Goal: Task Accomplishment & Management: Manage account settings

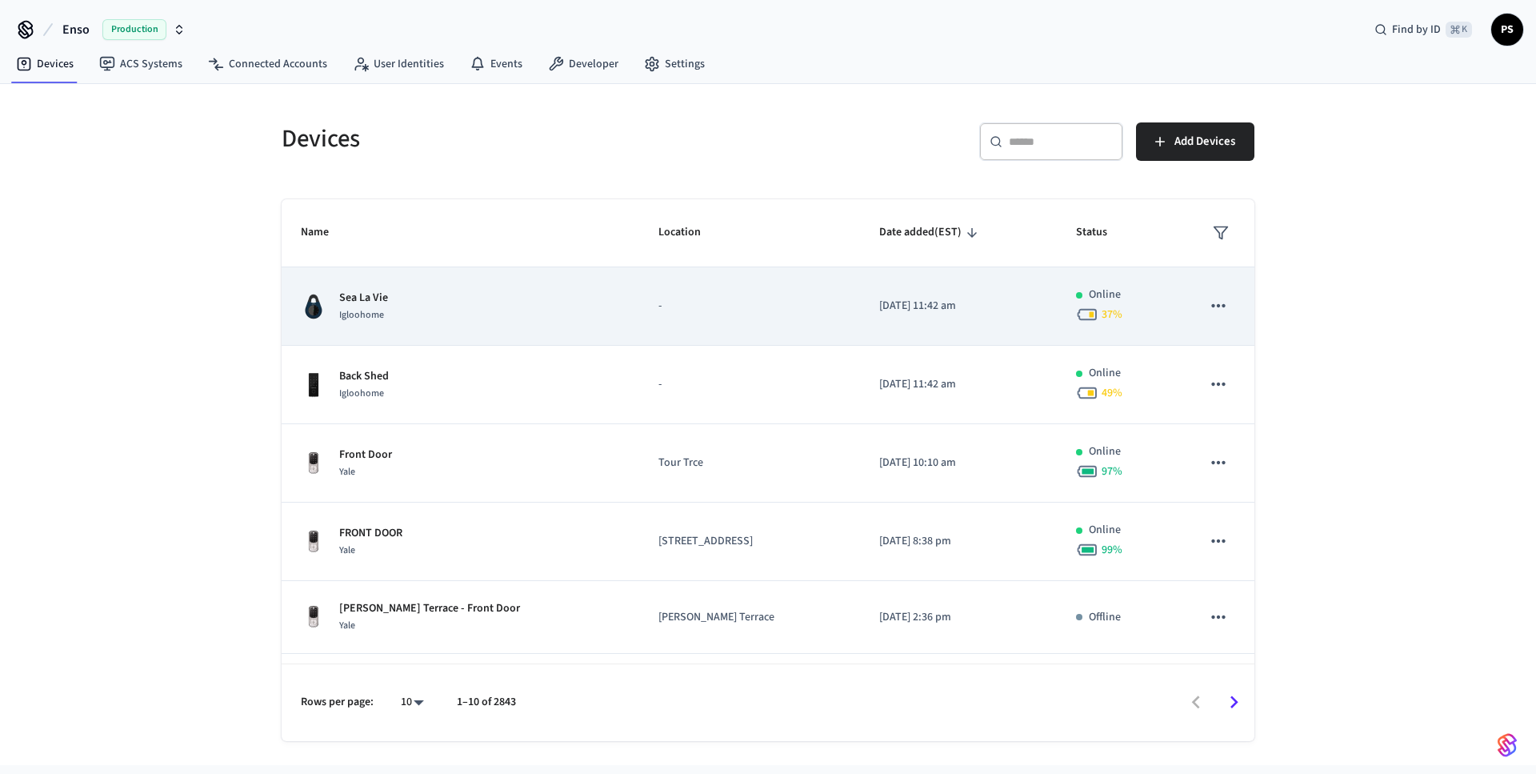
click at [639, 316] on td "-" at bounding box center [749, 306] width 221 height 78
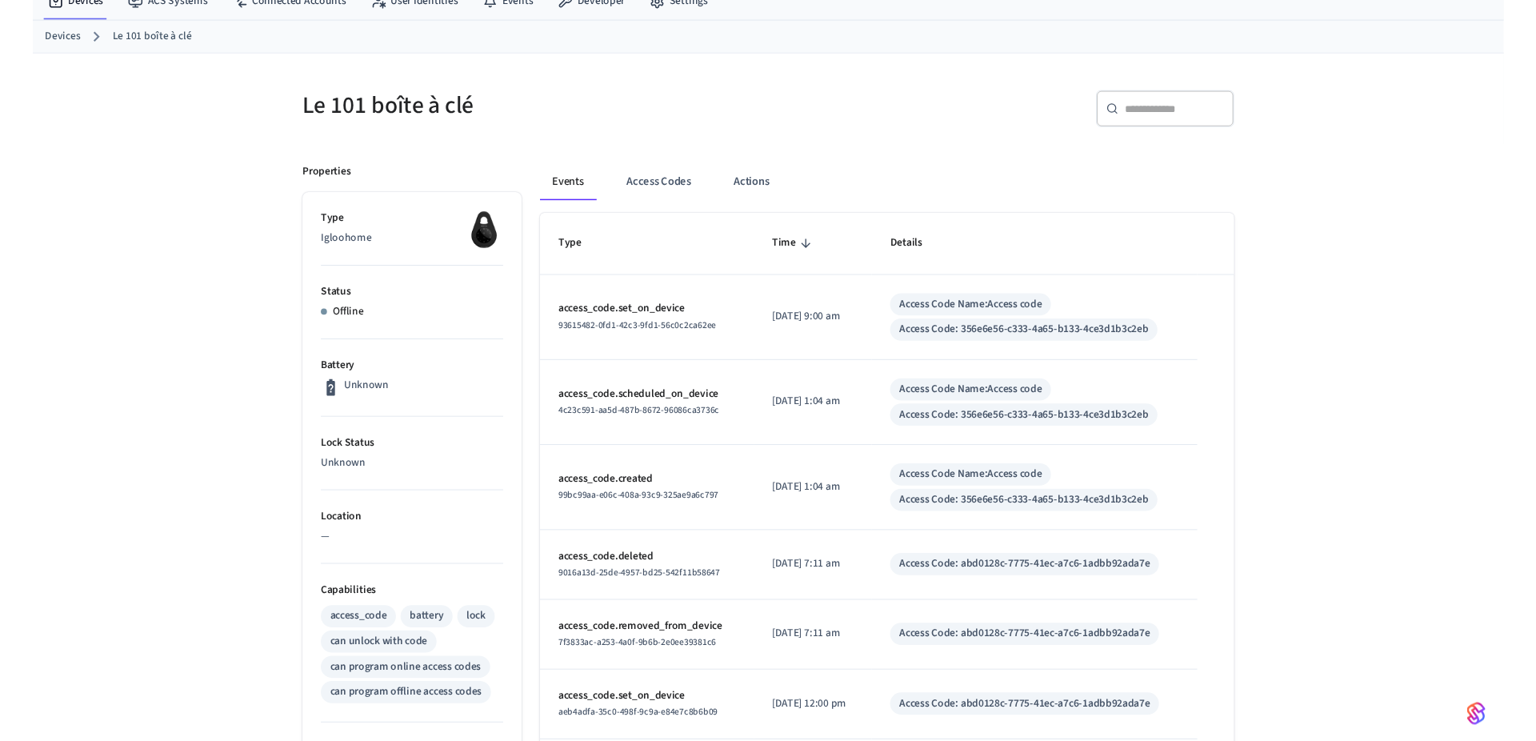
scroll to position [66, 0]
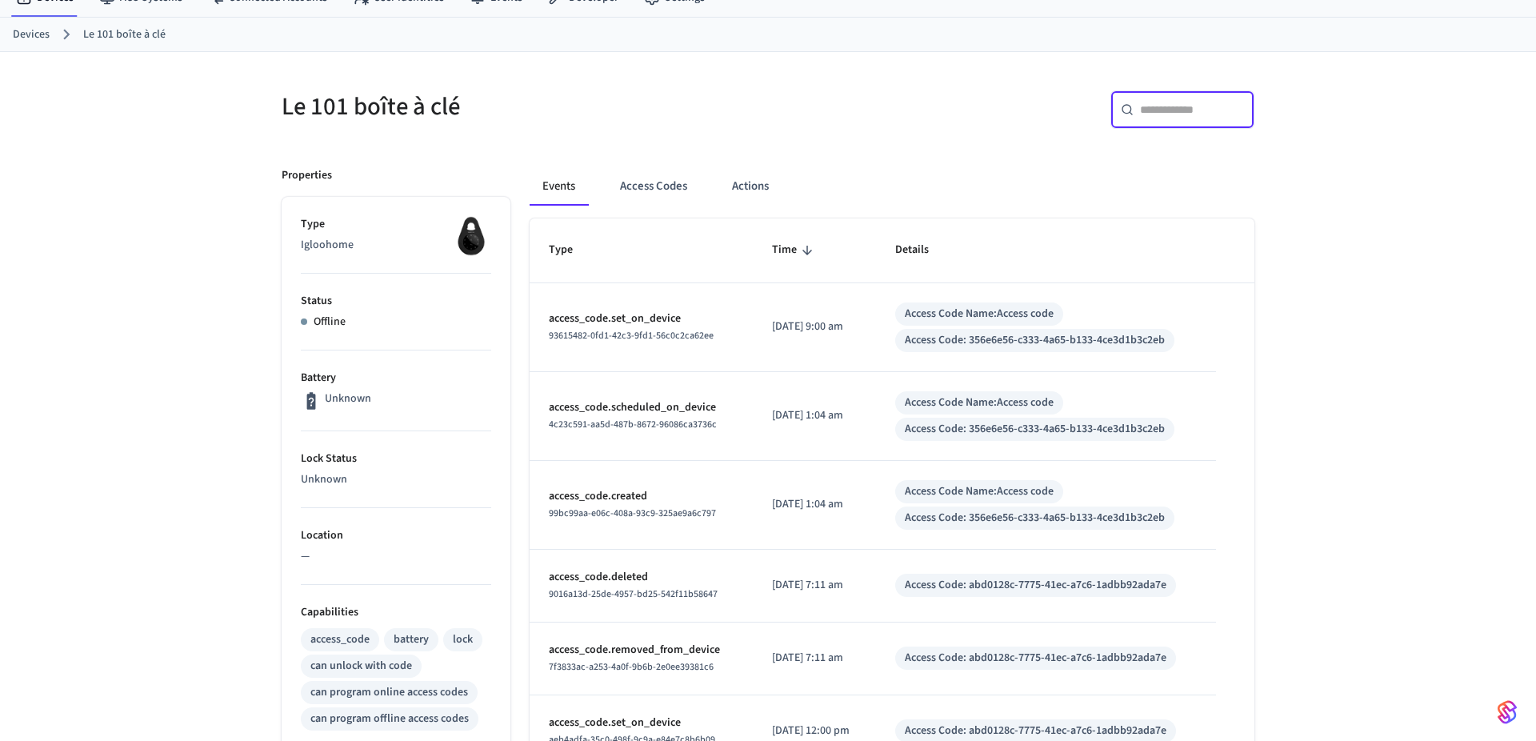
click at [1162, 107] on input "text" at bounding box center [1192, 110] width 104 height 16
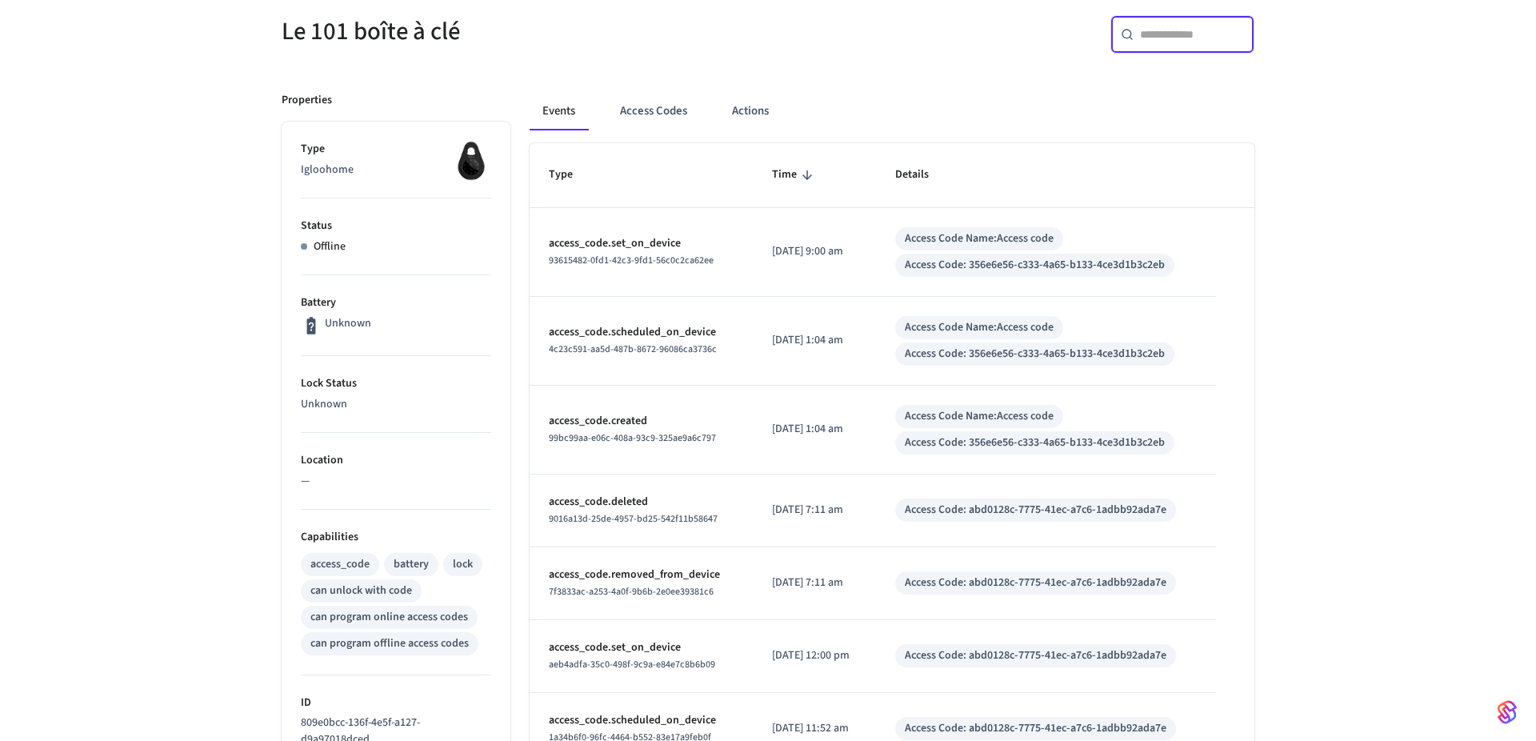
scroll to position [0, 0]
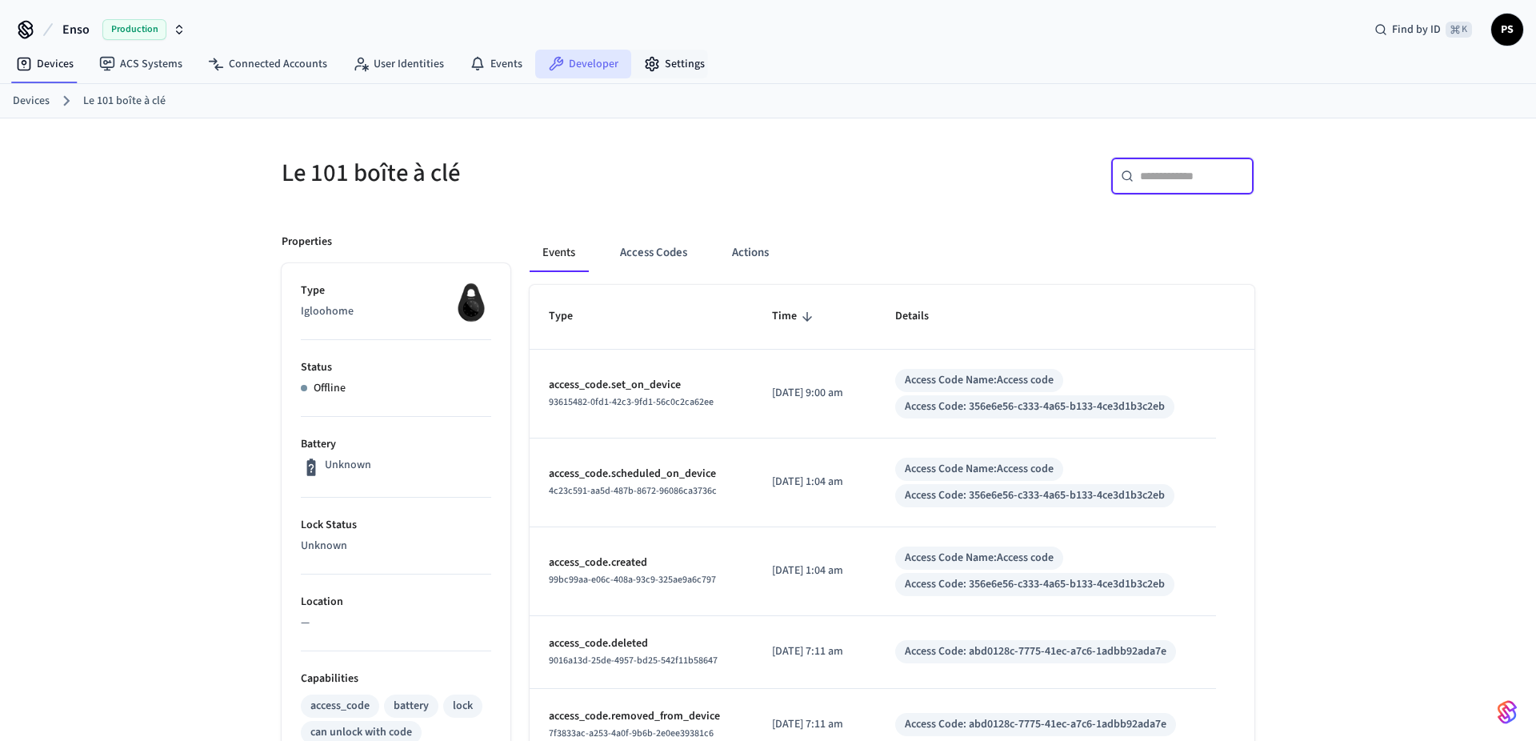
click at [577, 74] on link "Developer" at bounding box center [583, 64] width 96 height 29
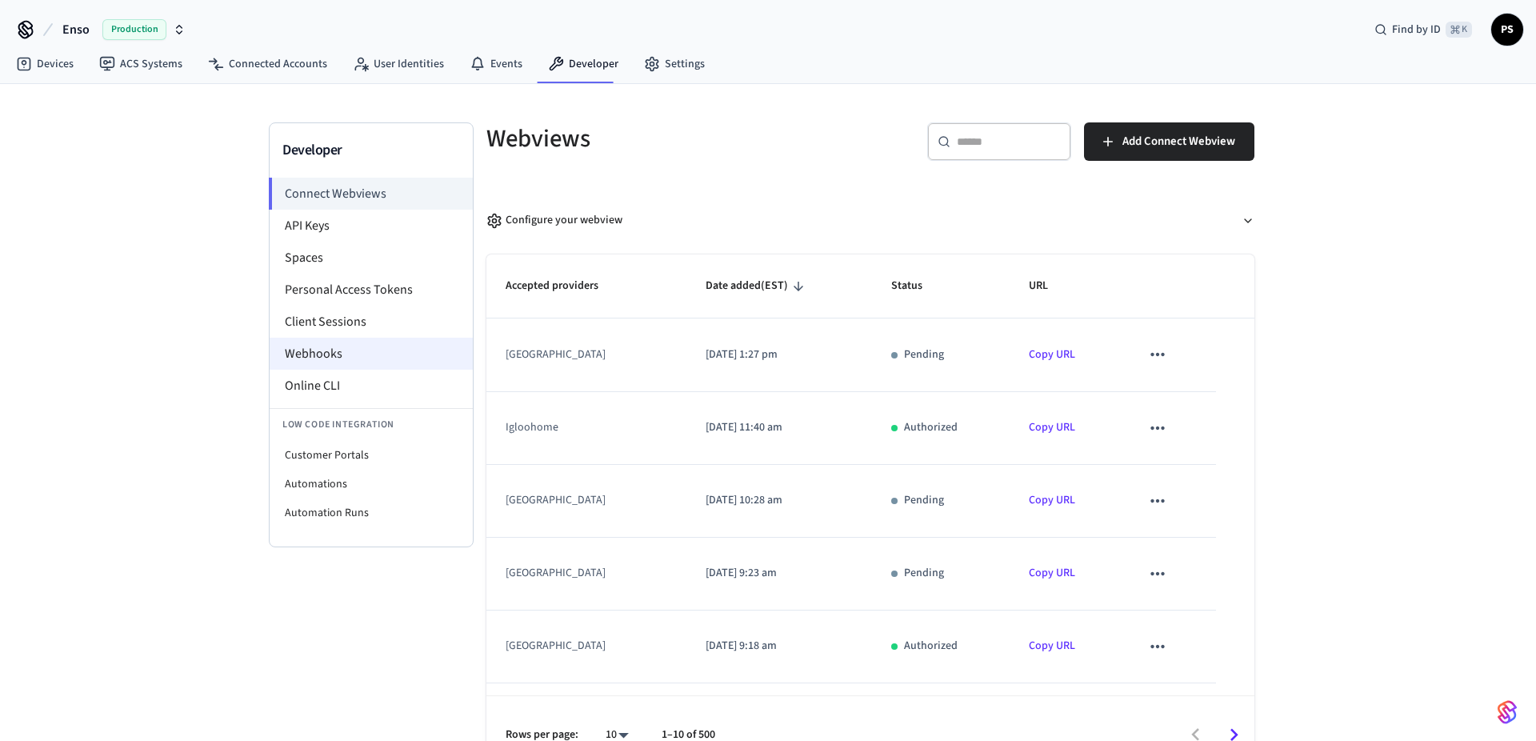
click at [374, 356] on li "Webhooks" at bounding box center [371, 354] width 203 height 32
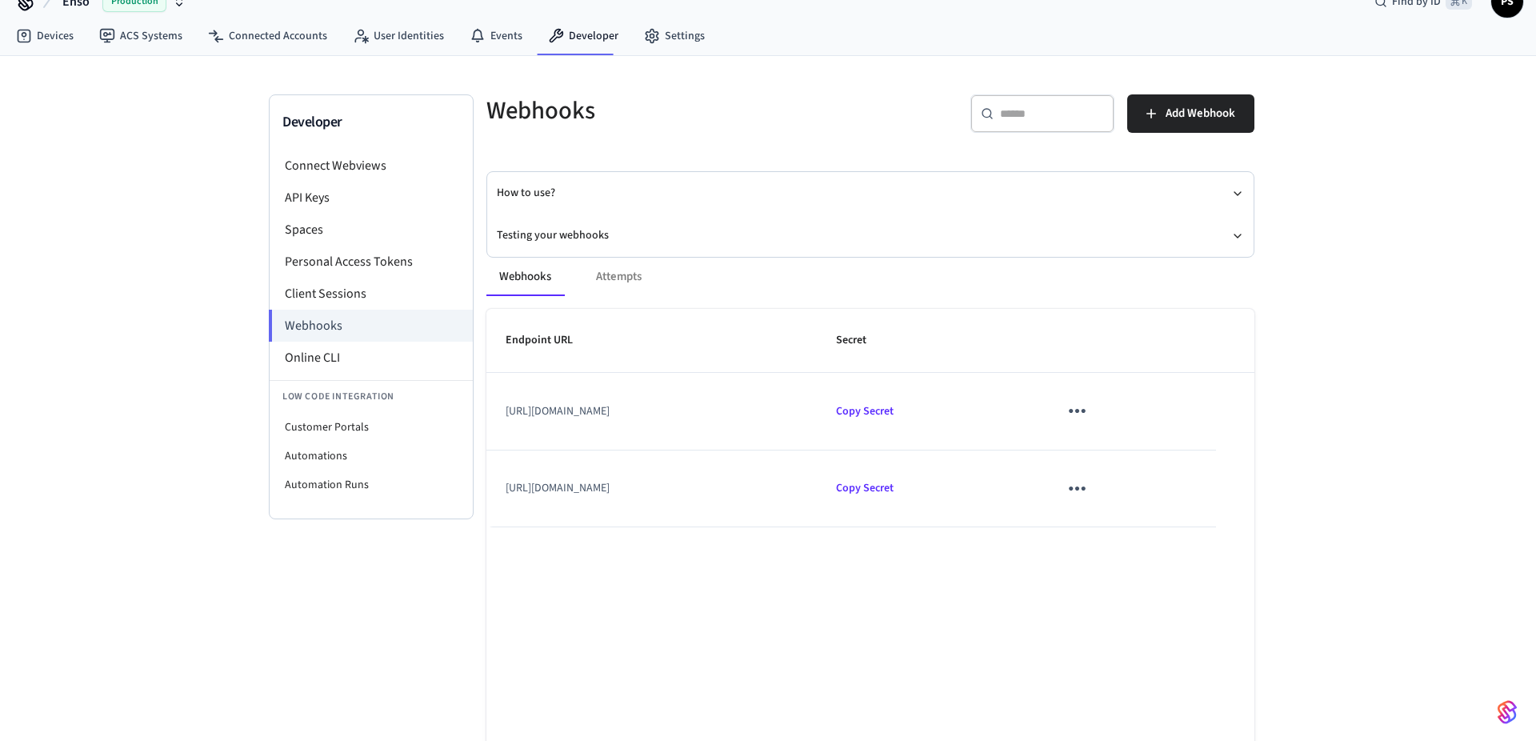
scroll to position [47, 0]
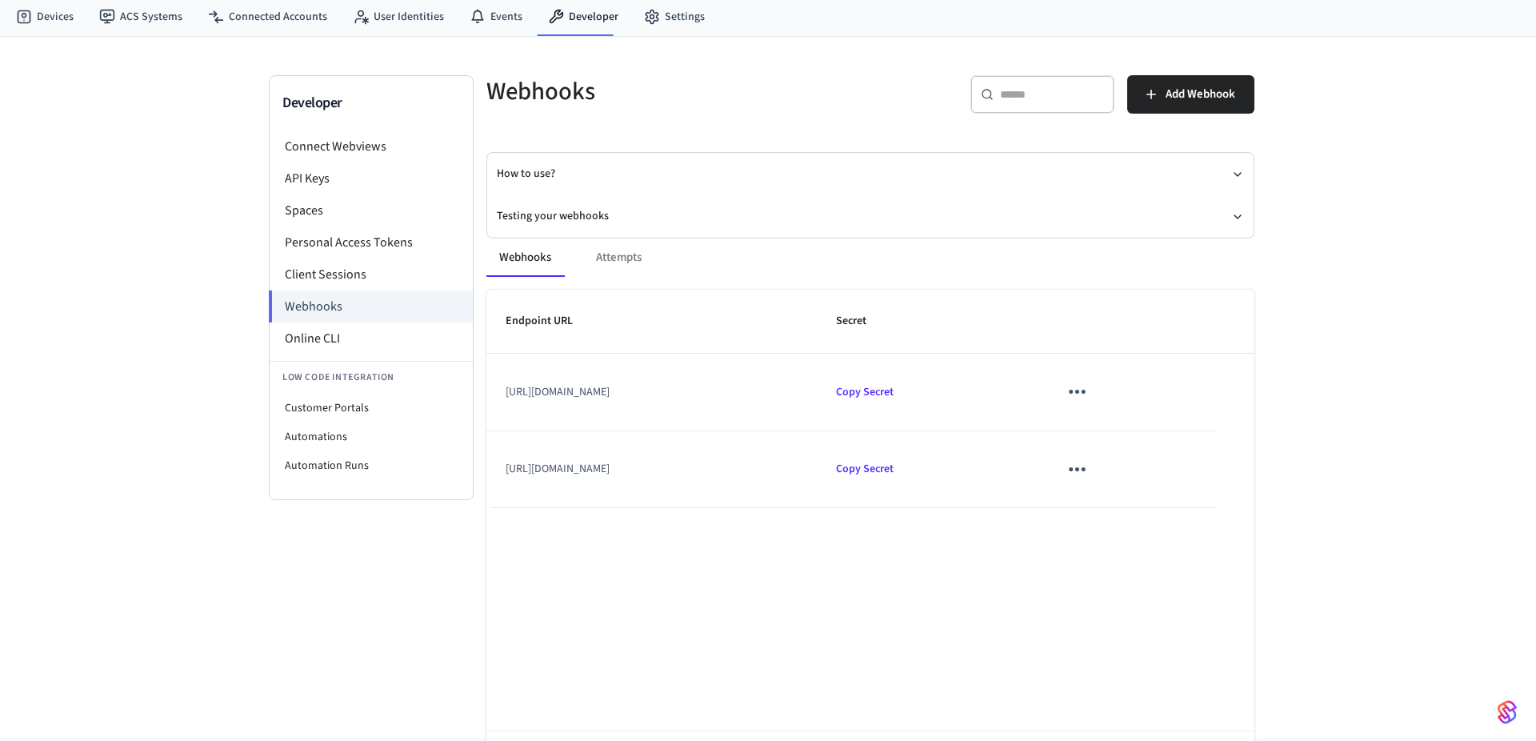
click at [607, 267] on div "Webhooks Attempts" at bounding box center [870, 257] width 768 height 38
click at [612, 256] on div "Webhooks Attempts" at bounding box center [870, 257] width 768 height 38
click at [1170, 89] on span "Add Webhook" at bounding box center [1201, 94] width 70 height 21
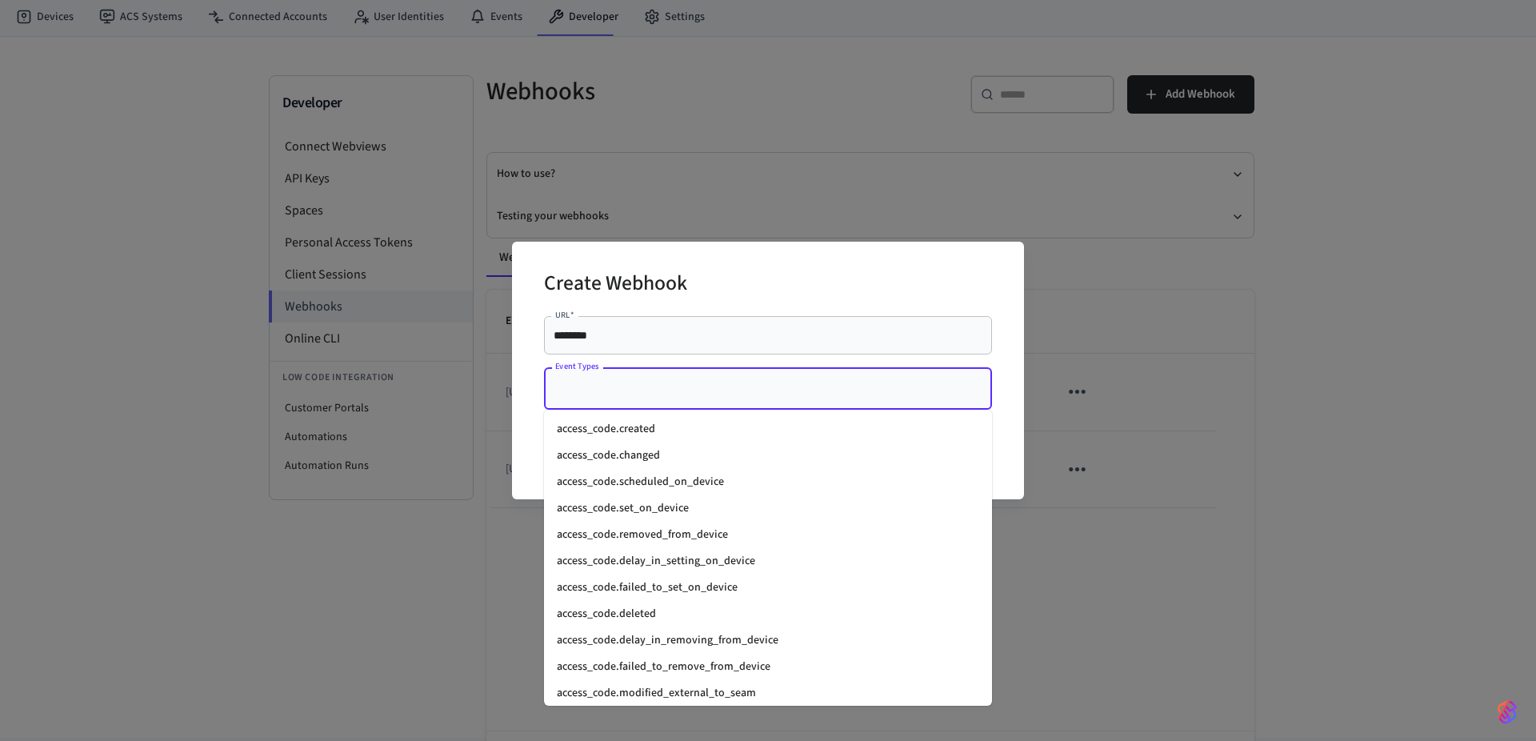
click at [670, 397] on input "Event Types" at bounding box center [756, 388] width 410 height 28
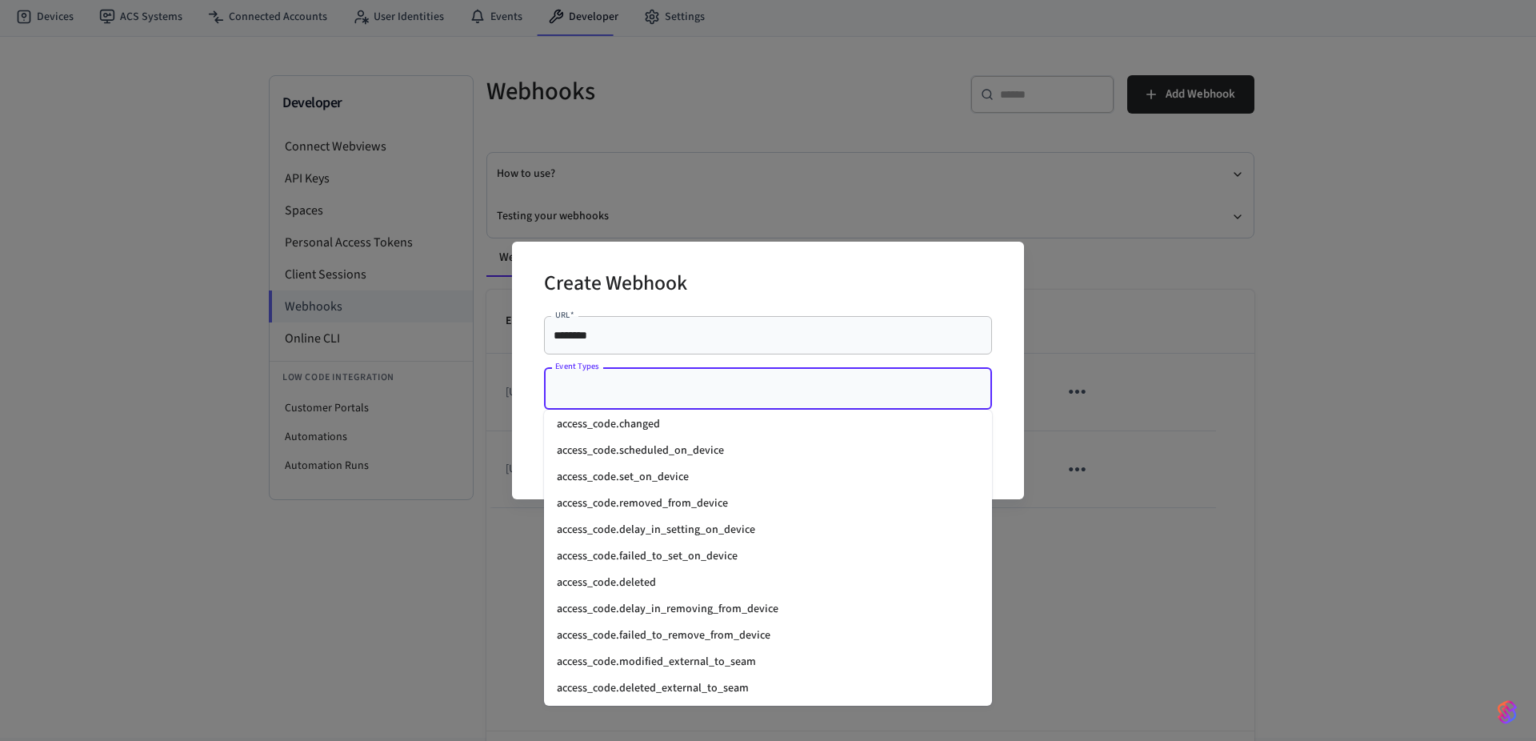
scroll to position [0, 0]
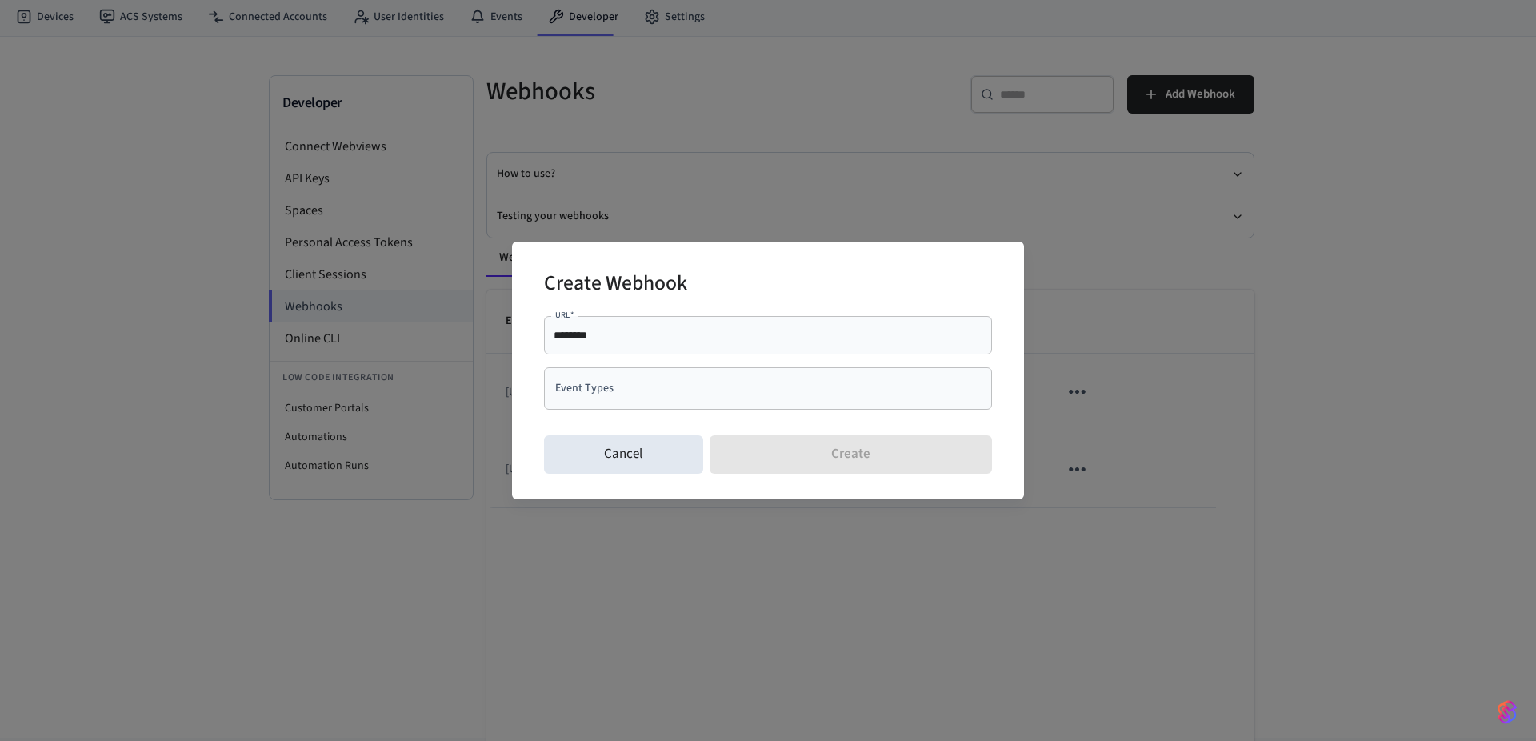
click at [1071, 601] on div "Create Webhook URL   * ******** URL   * Event Types Event Types Cancel Create" at bounding box center [768, 370] width 1536 height 741
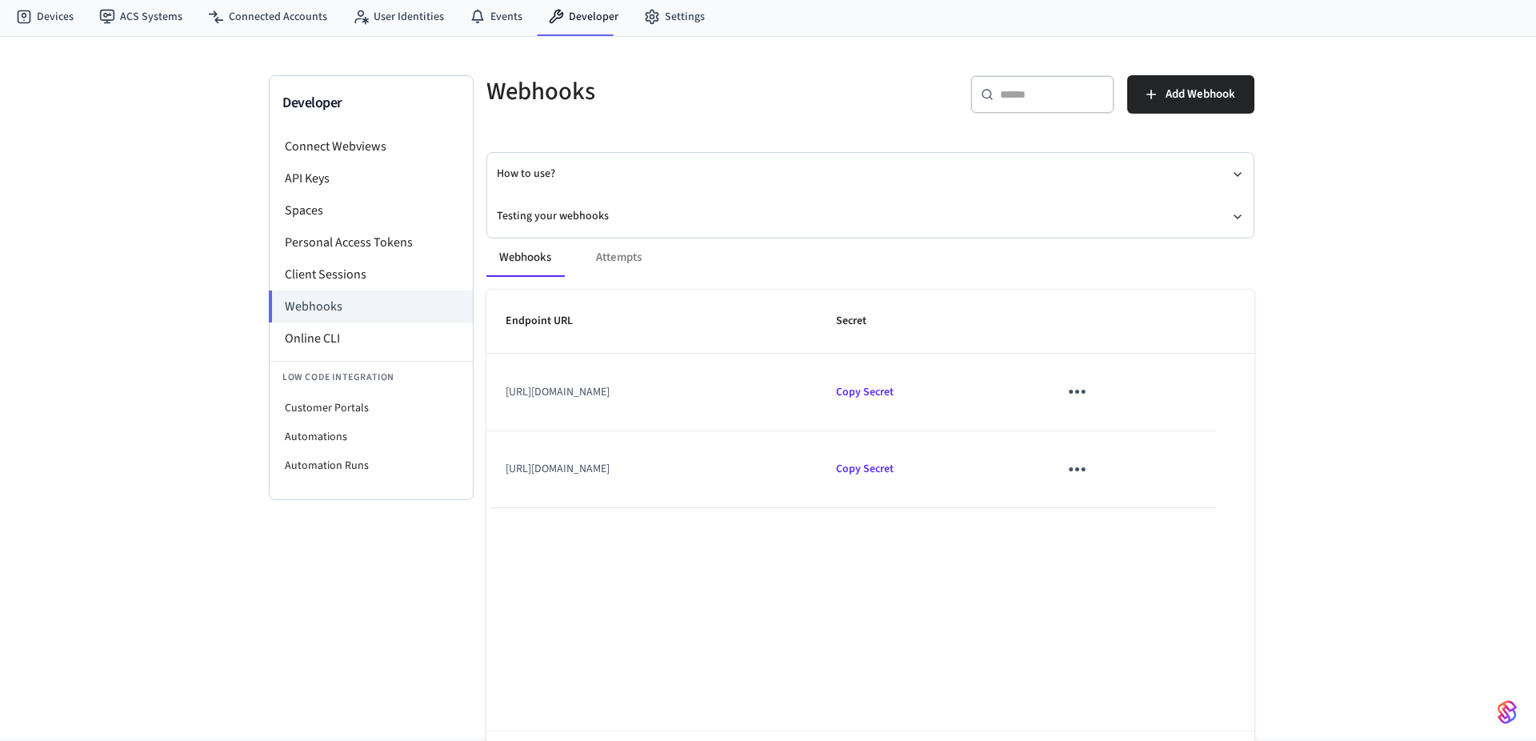
click at [1090, 388] on icon "sticky table" at bounding box center [1077, 391] width 25 height 25
click at [1184, 422] on li "Edit" at bounding box center [1196, 439] width 76 height 43
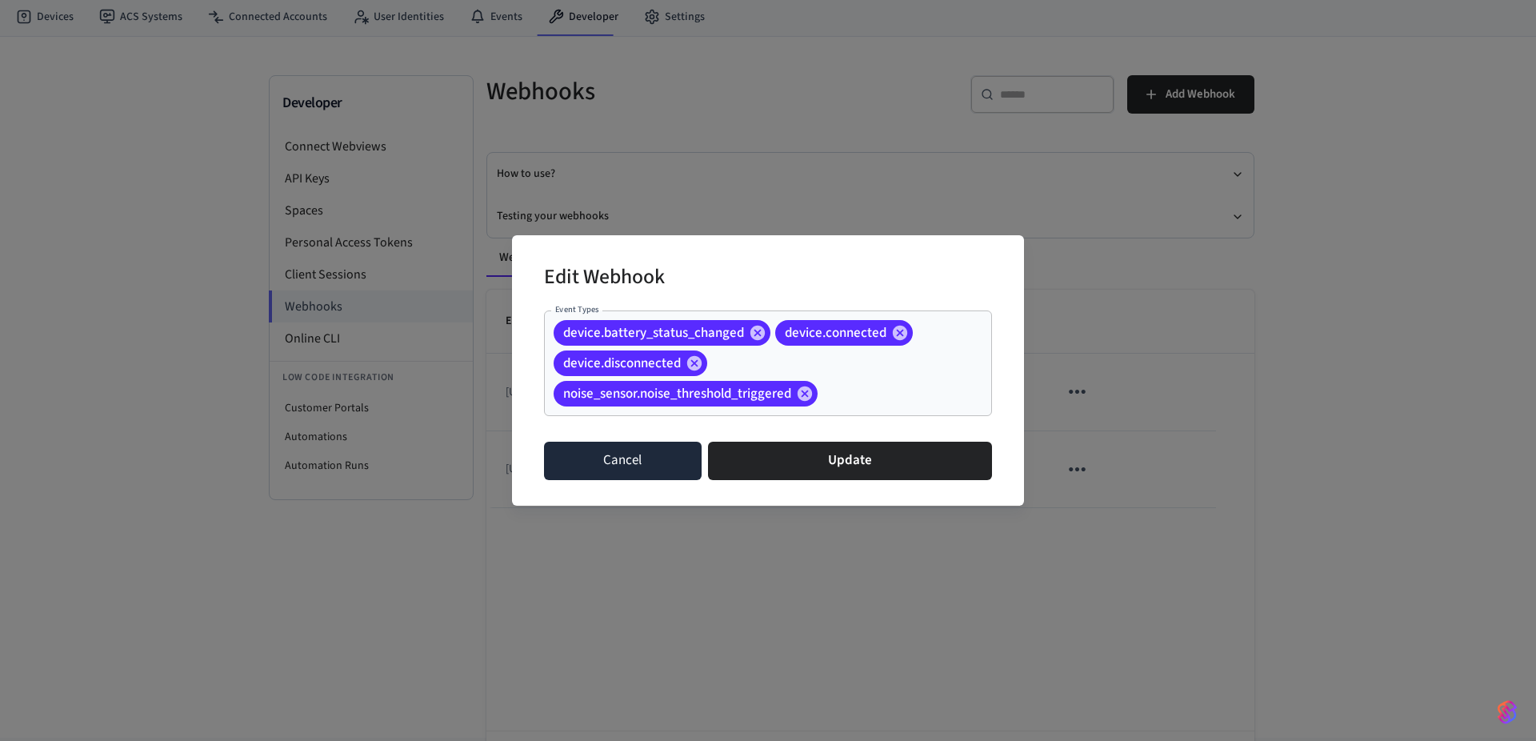
click at [605, 475] on button "Cancel" at bounding box center [623, 461] width 158 height 38
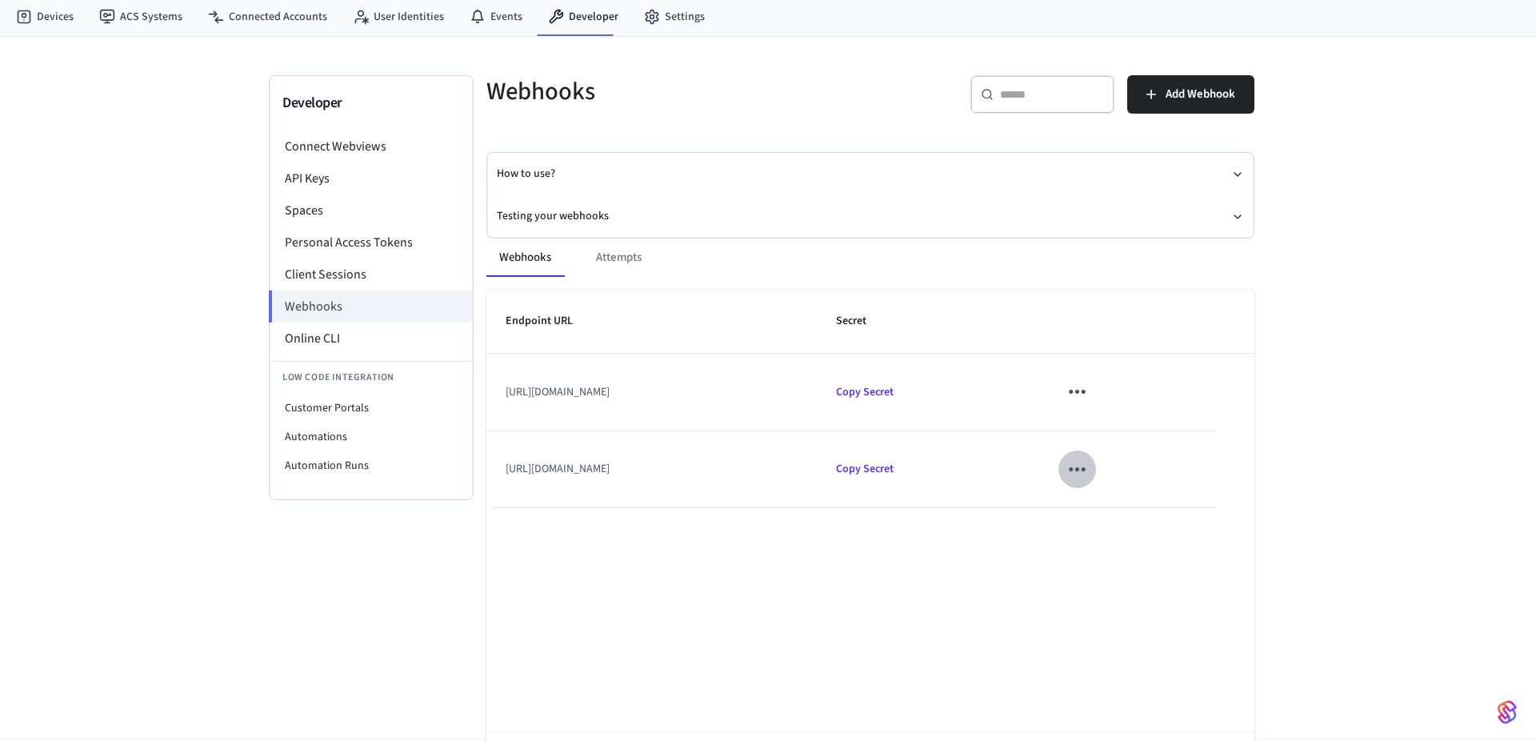
click at [1086, 471] on icon "sticky table" at bounding box center [1077, 469] width 17 height 4
click at [1186, 497] on li "Edit" at bounding box center [1200, 506] width 76 height 43
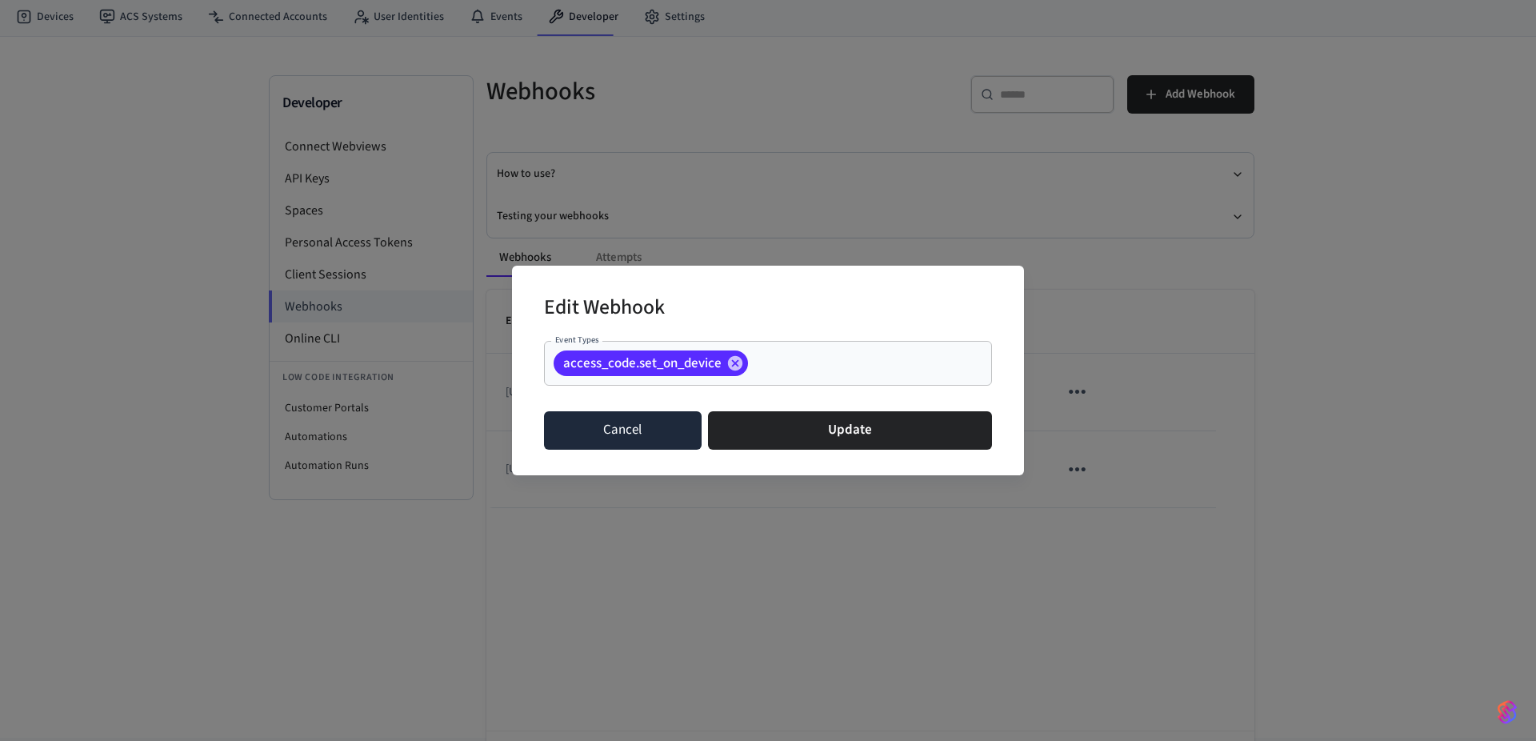
click at [645, 436] on button "Cancel" at bounding box center [623, 430] width 158 height 38
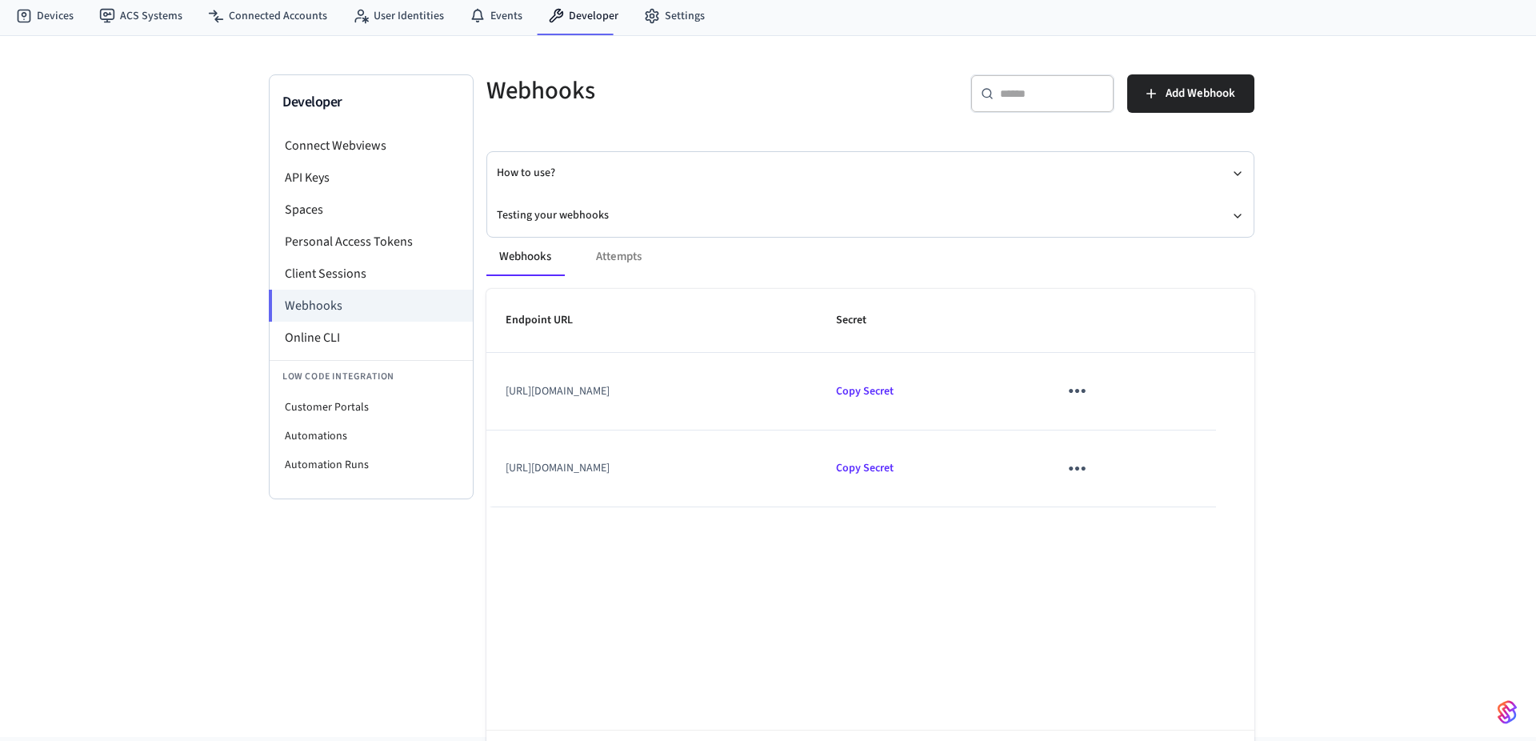
scroll to position [56, 0]
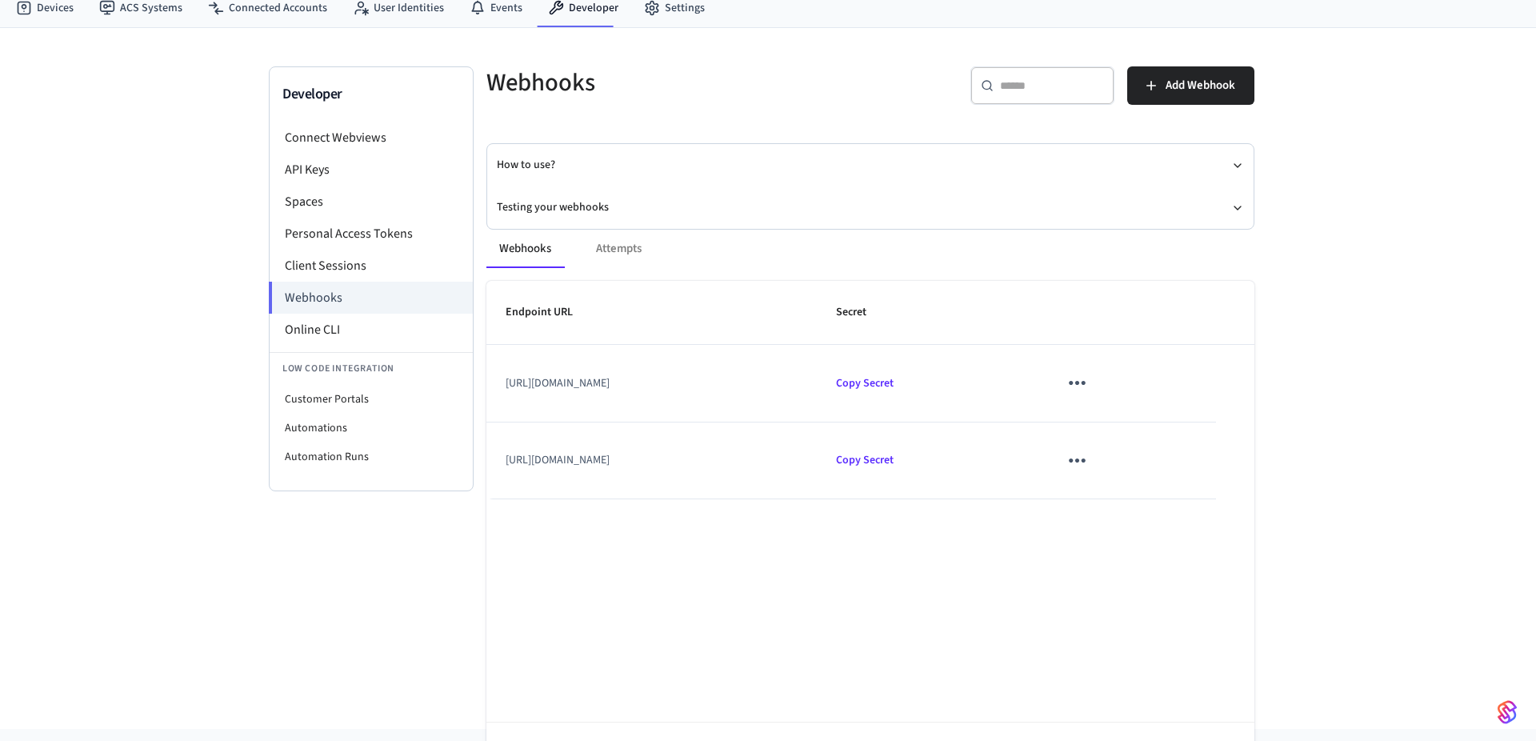
click at [1090, 455] on icon "sticky table" at bounding box center [1077, 460] width 25 height 25
click at [1181, 491] on li "Edit" at bounding box center [1196, 507] width 76 height 43
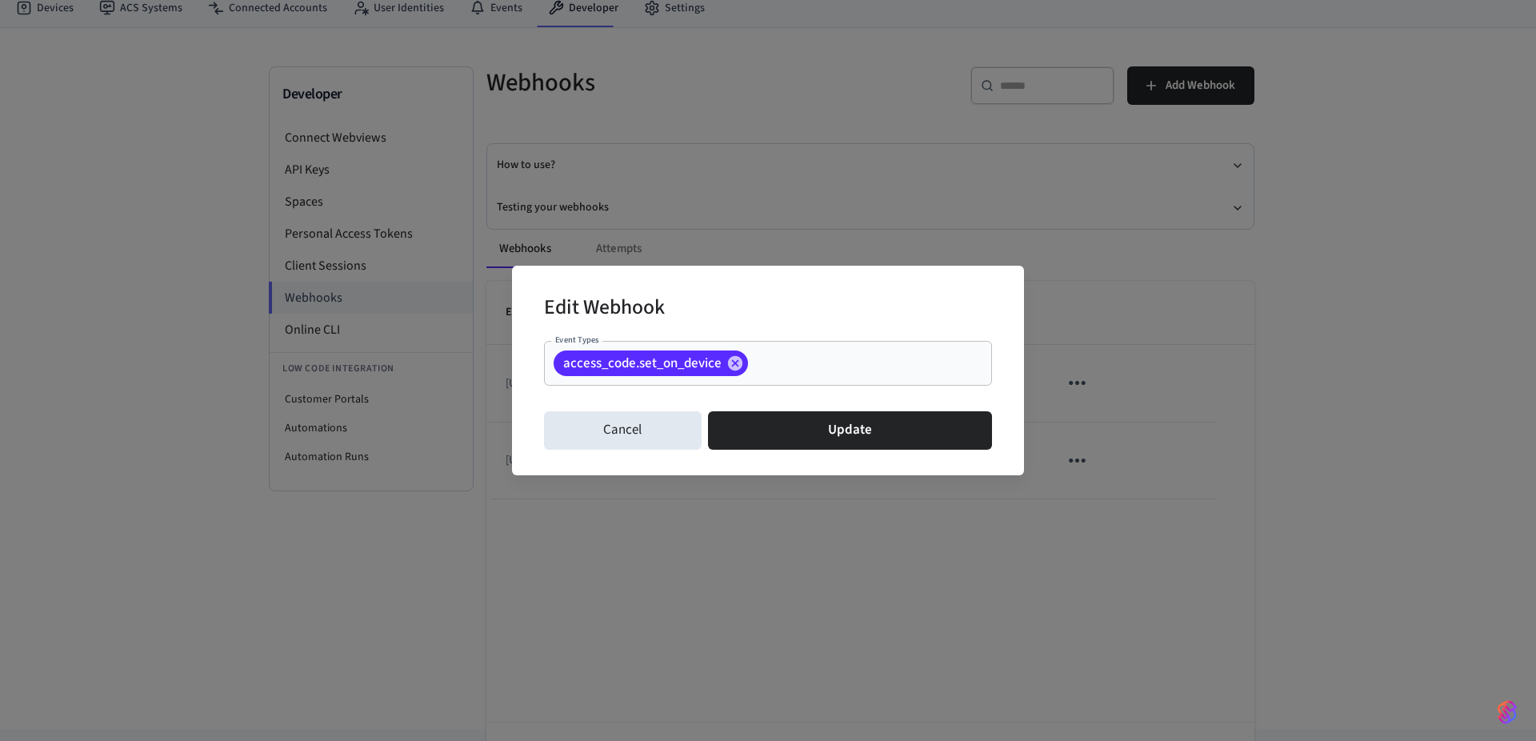
click at [786, 597] on div "Edit Webhook Event Types access_code.set_on_device Event Types Cancel Update" at bounding box center [768, 370] width 1536 height 741
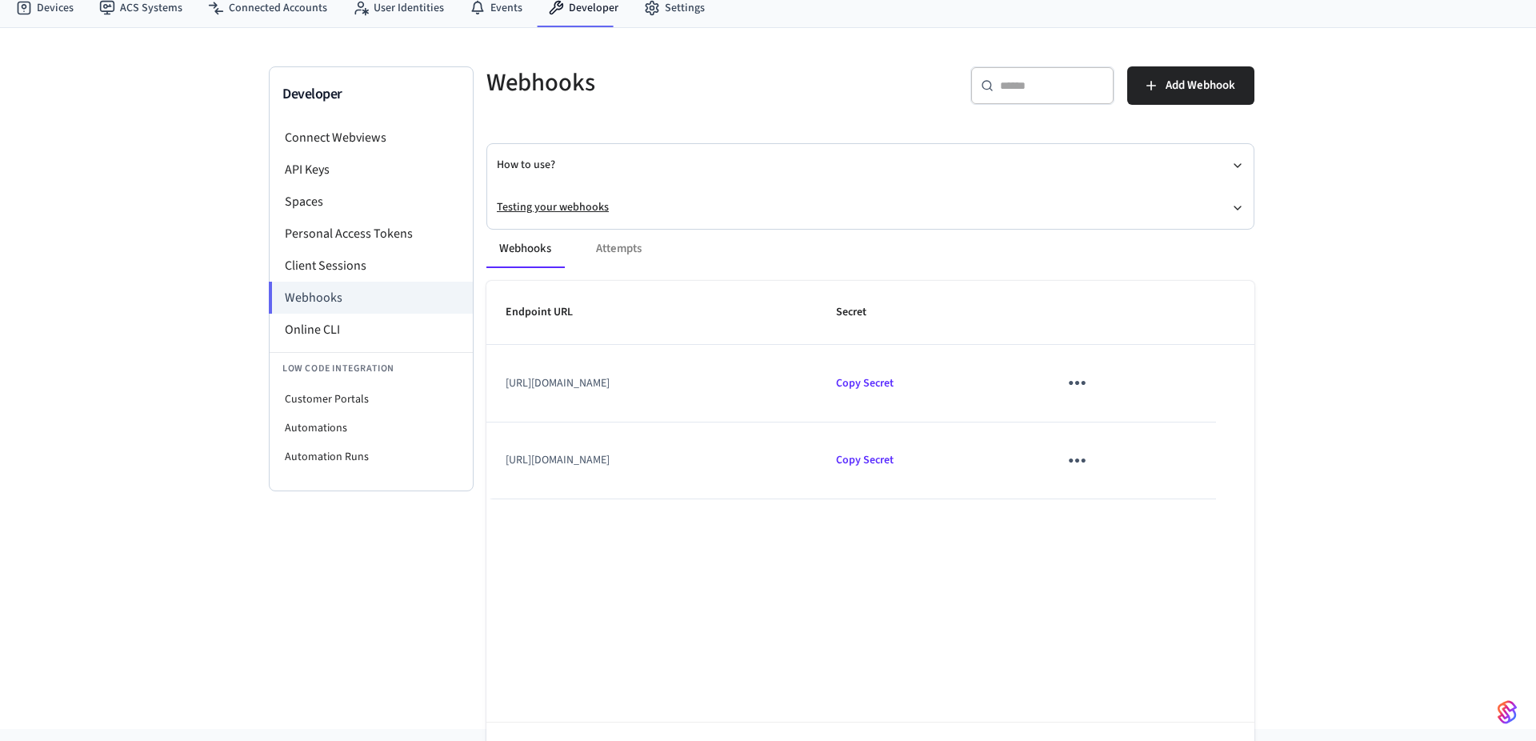
scroll to position [0, 0]
